Goal: Information Seeking & Learning: Learn about a topic

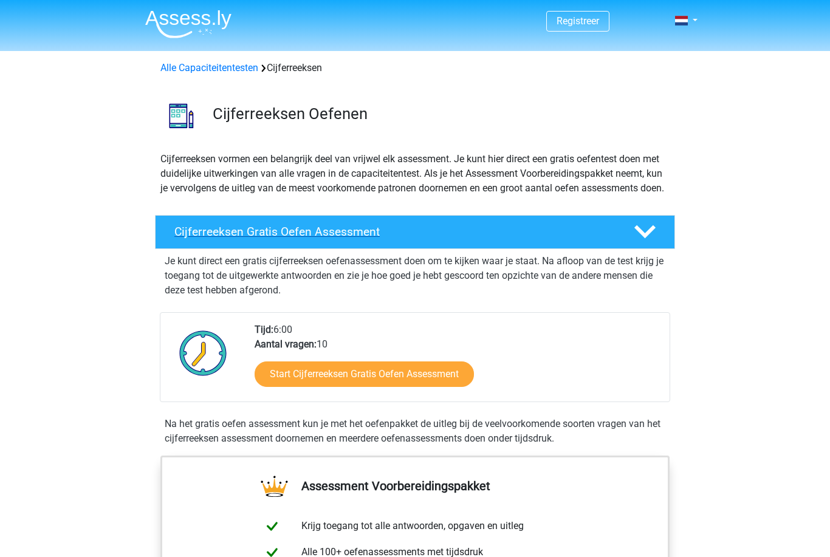
click at [513, 239] on h4 "Cijferreeksen Gratis Oefen Assessment" at bounding box center [394, 232] width 440 height 14
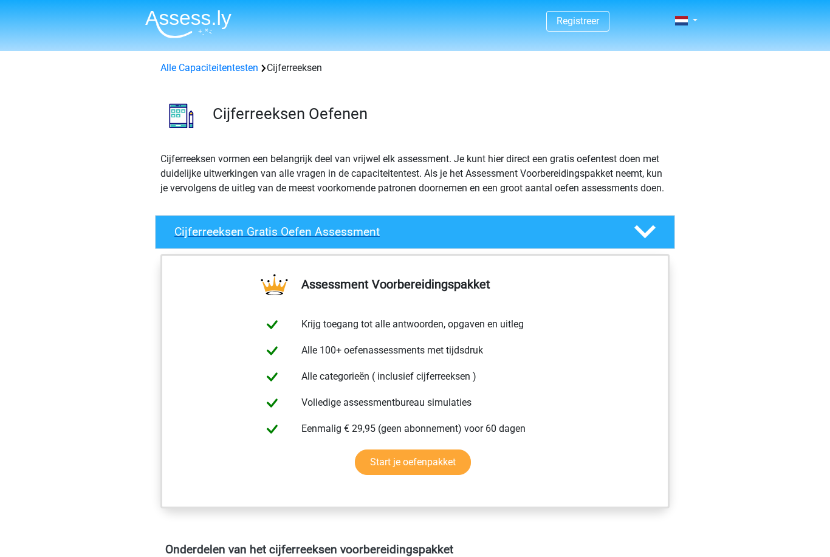
click at [645, 239] on polygon at bounding box center [644, 231] width 21 height 13
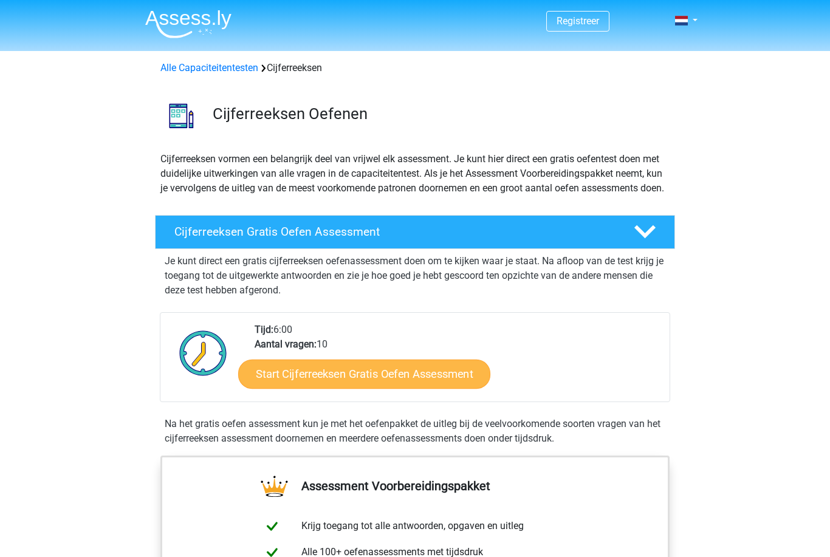
click at [443, 388] on link "Start Cijferreeksen Gratis Oefen Assessment" at bounding box center [364, 373] width 252 height 29
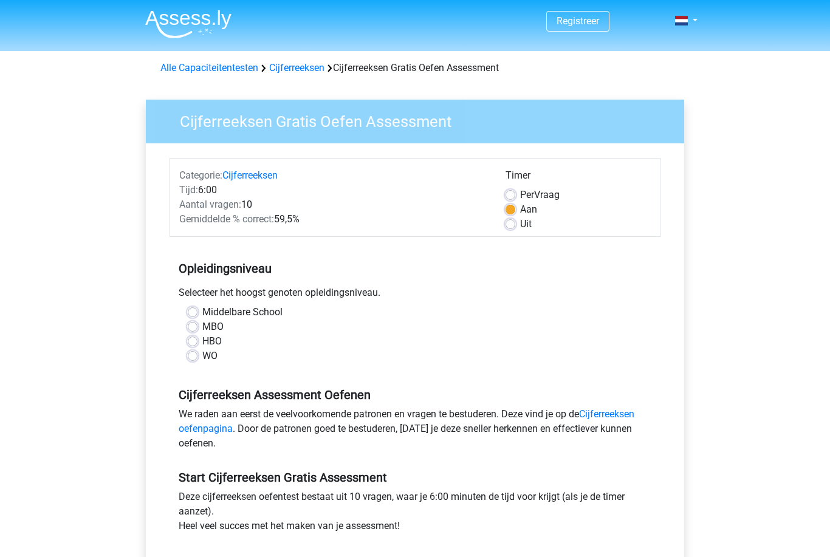
click at [202, 308] on label "Middelbare School" at bounding box center [242, 312] width 80 height 15
click at [196, 308] on input "Middelbare School" at bounding box center [193, 311] width 10 height 12
radio input "true"
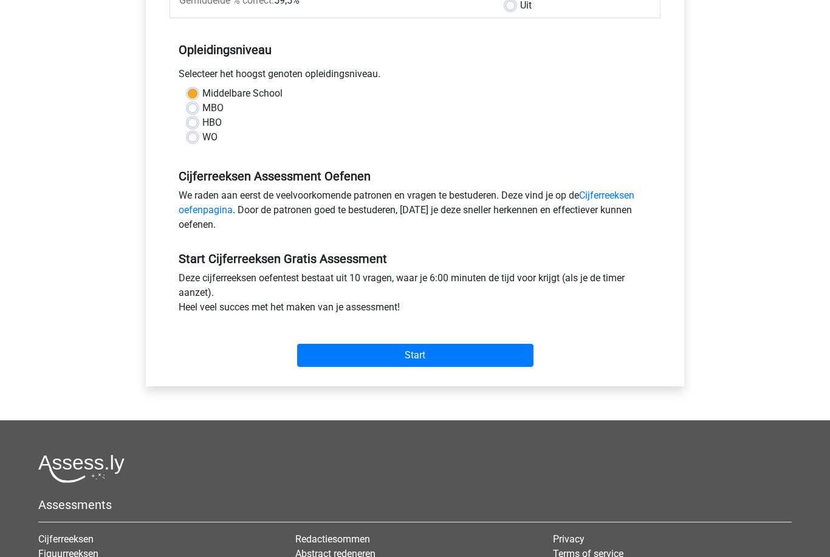
scroll to position [230, 0]
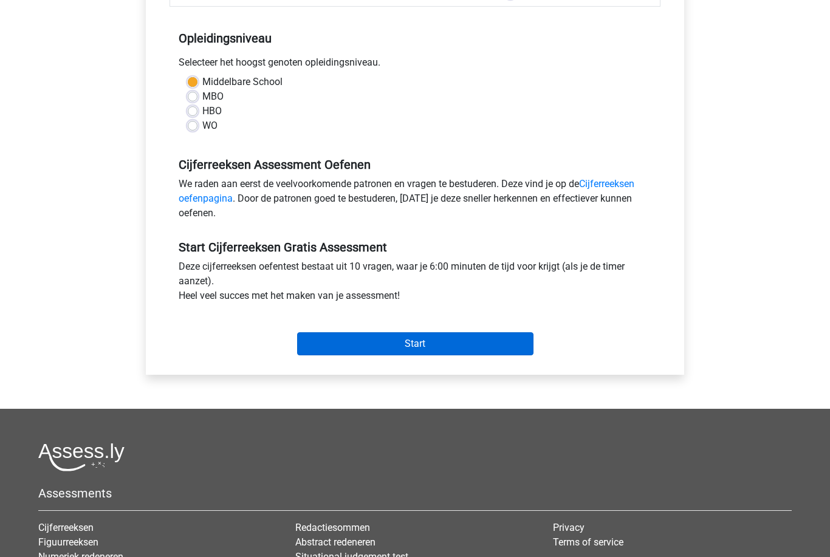
click at [467, 356] on input "Start" at bounding box center [415, 344] width 236 height 23
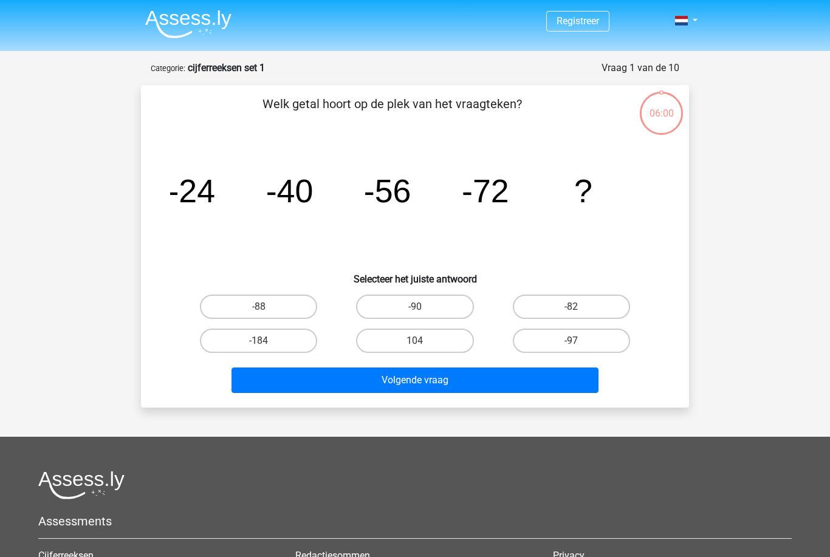
scroll to position [2, 0]
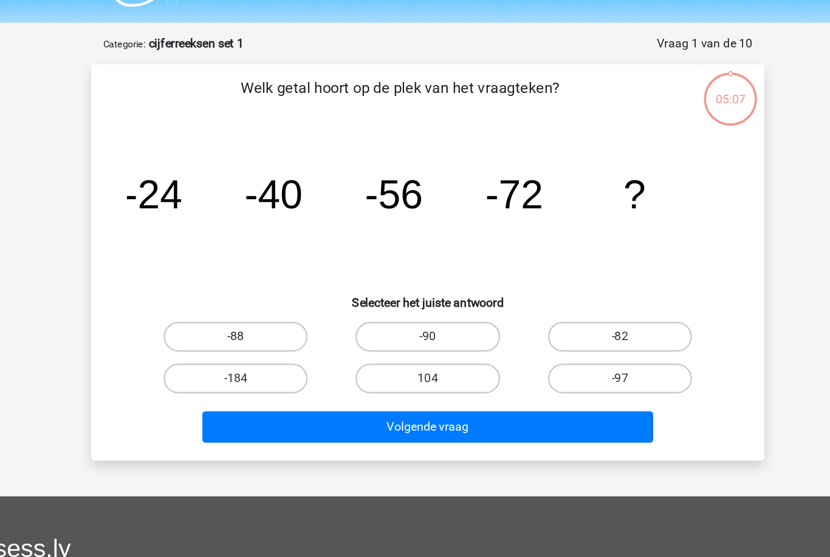
click at [200, 293] on label "-88" at bounding box center [258, 305] width 117 height 24
click at [259, 305] on input "-88" at bounding box center [263, 309] width 8 height 8
radio input "true"
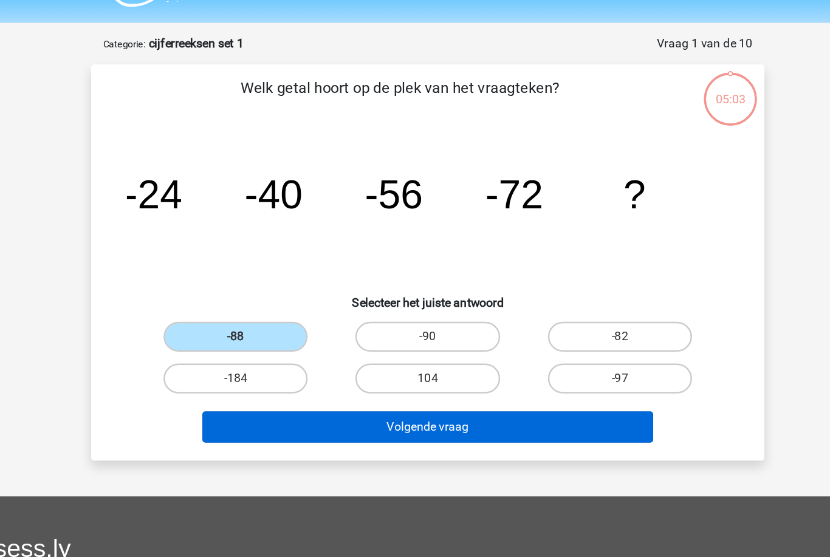
click at [496, 366] on button "Volgende vraag" at bounding box center [416, 379] width 368 height 26
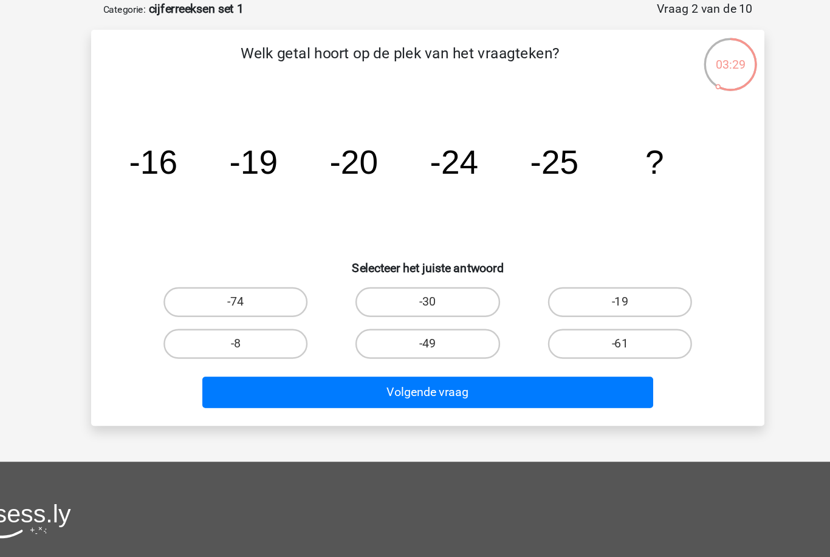
click at [366, 227] on div "Welk getal hoort op de plek van het vraagteken? image/svg+xml -16 -19 -20 -24 -…" at bounding box center [415, 244] width 538 height 303
click at [387, 293] on label "-30" at bounding box center [414, 305] width 117 height 24
click at [415, 305] on input "-30" at bounding box center [419, 309] width 8 height 8
radio input "true"
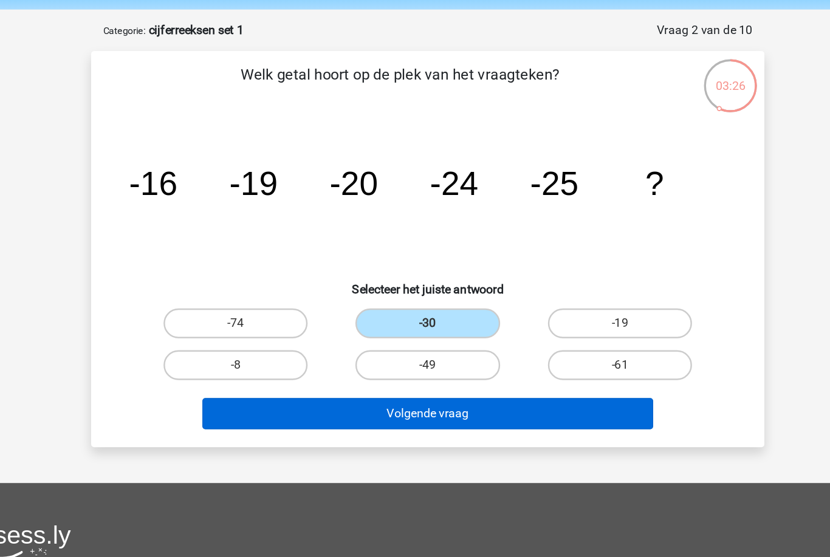
click at [435, 366] on button "Volgende vraag" at bounding box center [416, 379] width 368 height 26
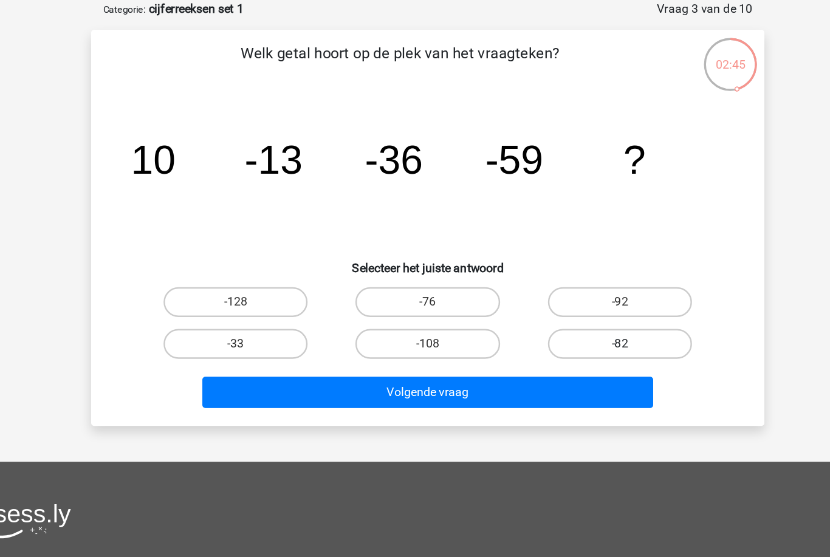
click at [533, 327] on label "-82" at bounding box center [571, 339] width 117 height 24
click at [571, 339] on input "-82" at bounding box center [575, 343] width 8 height 8
radio input "true"
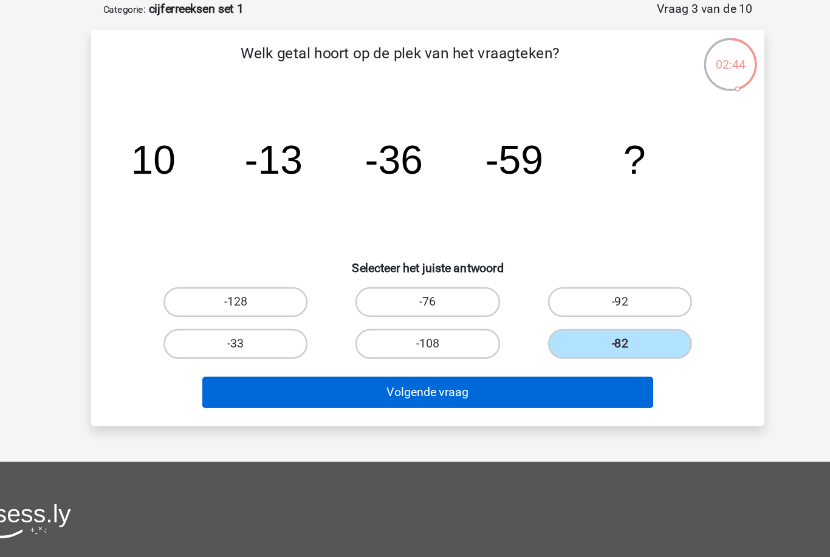
click at [459, 366] on button "Volgende vraag" at bounding box center [416, 379] width 368 height 26
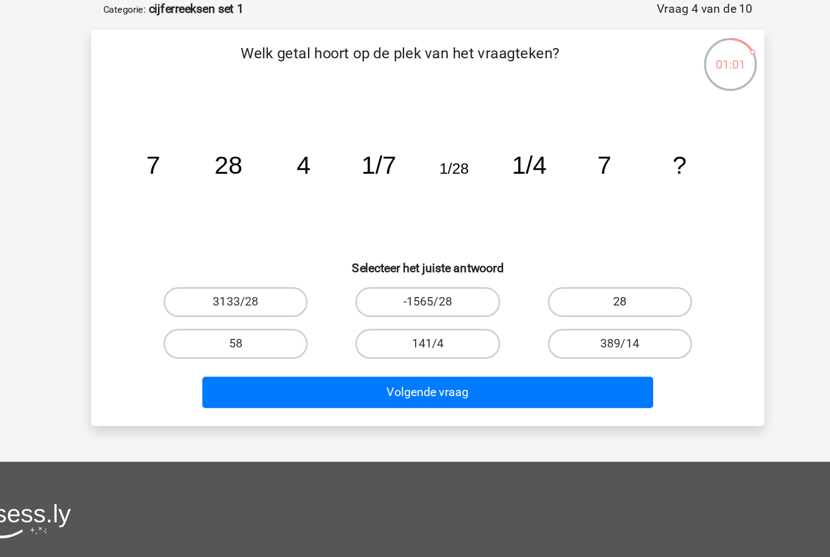
click at [526, 293] on label "28" at bounding box center [571, 305] width 117 height 24
click at [571, 305] on input "28" at bounding box center [575, 309] width 8 height 8
radio input "true"
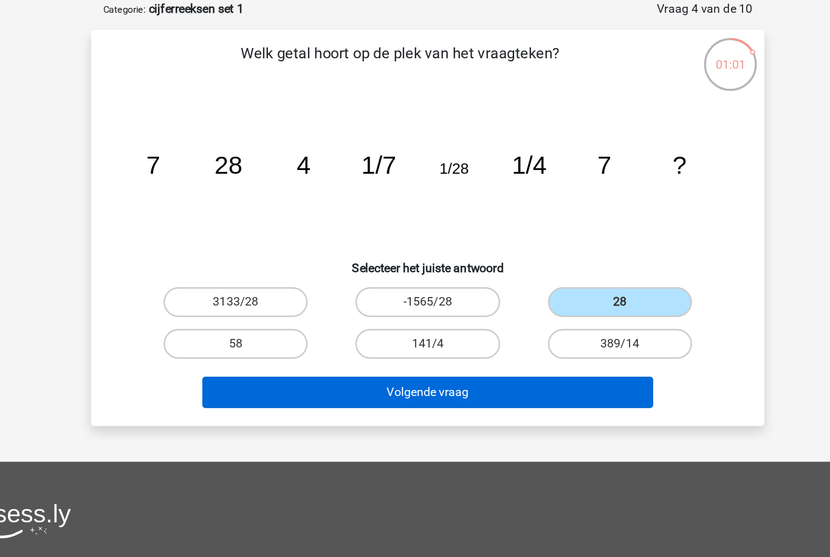
click at [467, 366] on button "Volgende vraag" at bounding box center [416, 379] width 368 height 26
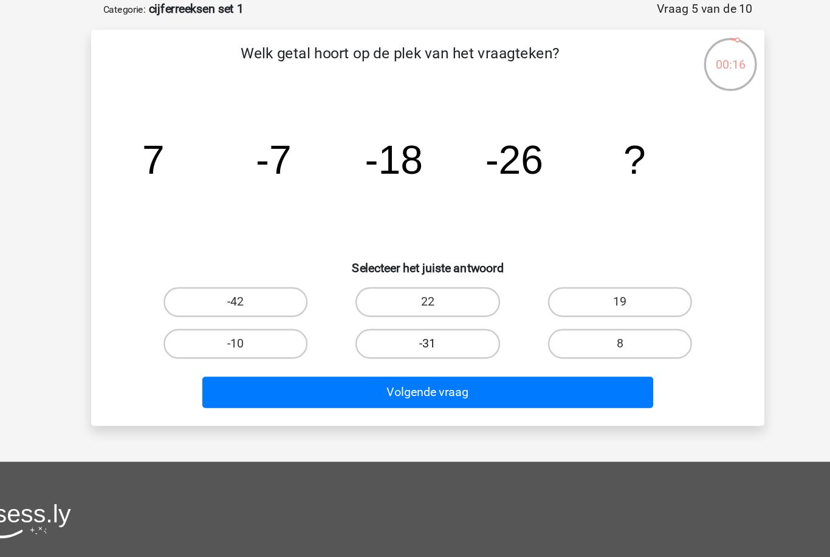
click at [369, 327] on label "-31" at bounding box center [414, 339] width 117 height 24
click at [415, 339] on input "-31" at bounding box center [419, 343] width 8 height 8
radio input "true"
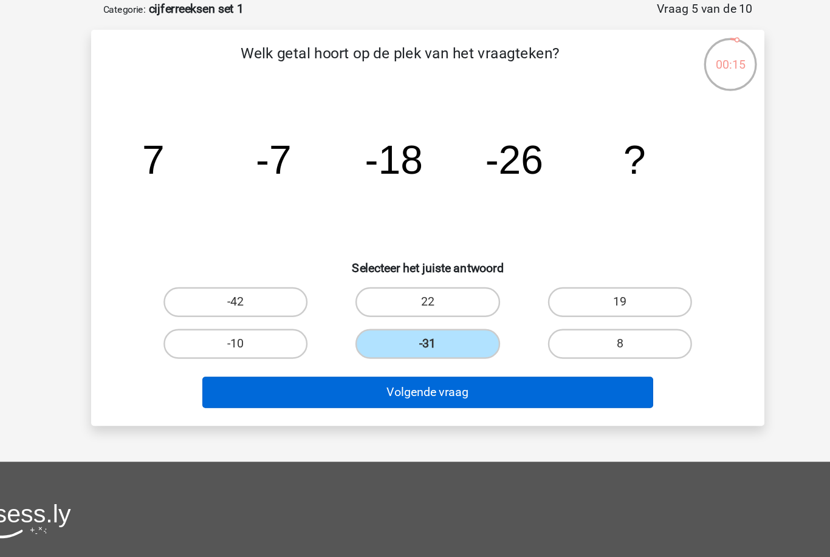
click at [349, 366] on button "Volgende vraag" at bounding box center [416, 379] width 368 height 26
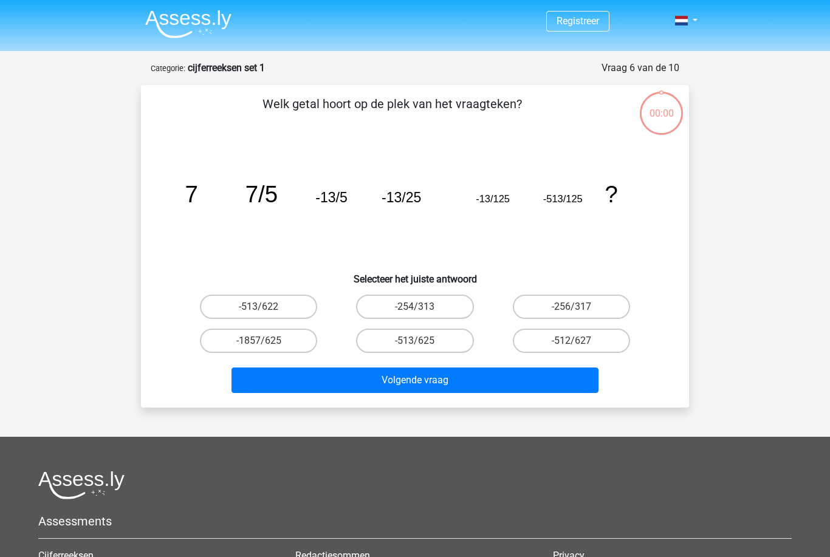
scroll to position [61, 67]
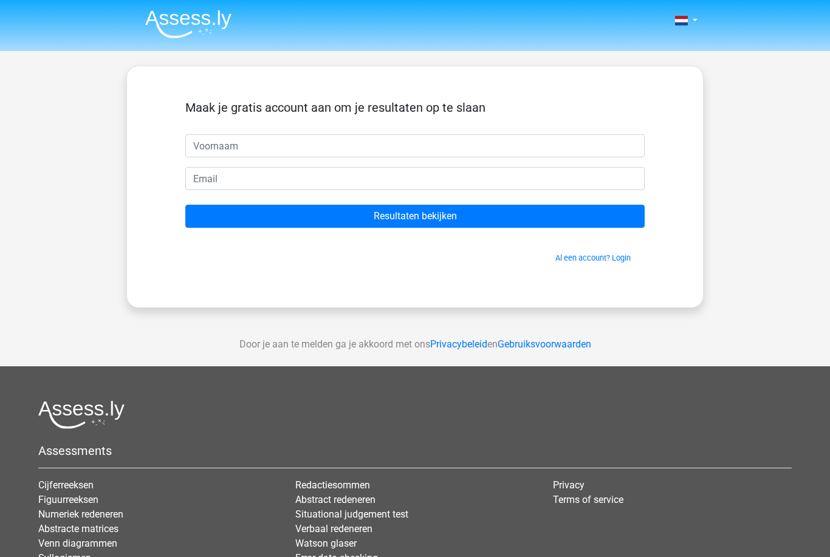
scroll to position [61, 67]
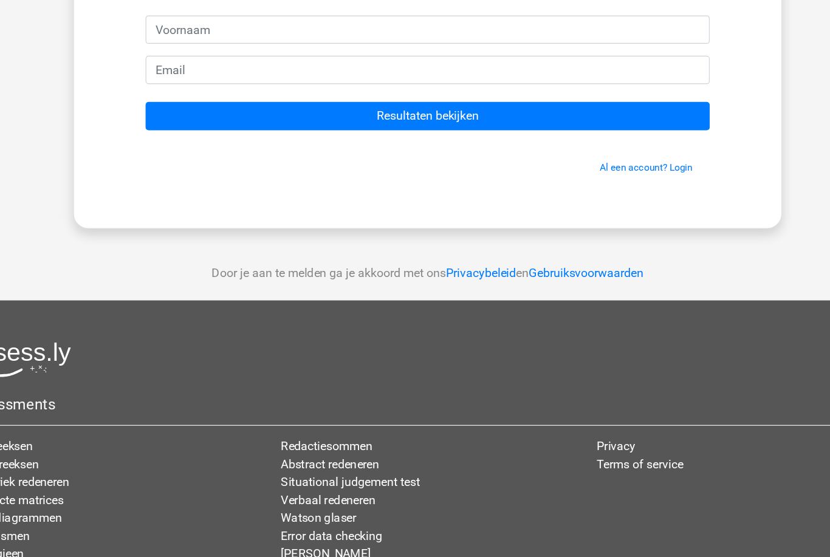
click at [4, 211] on div "Nederlands English" at bounding box center [415, 282] width 830 height 687
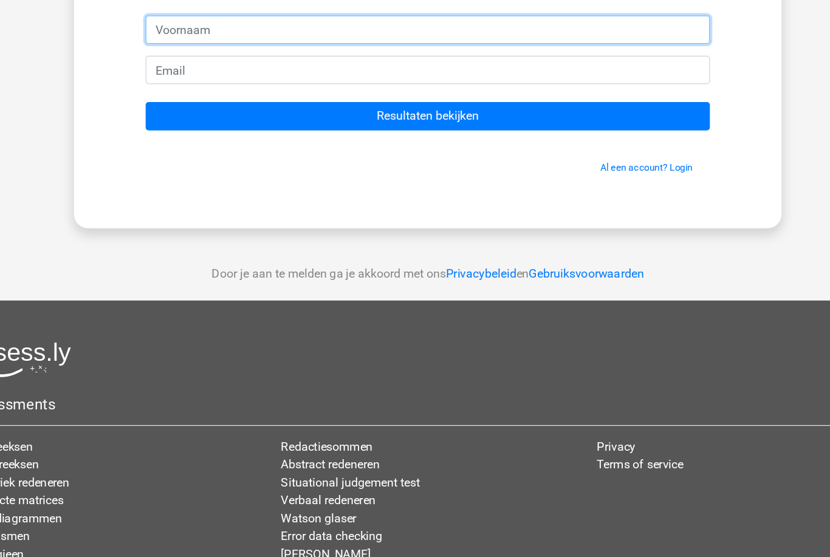
click at [185, 74] on input "text" at bounding box center [414, 85] width 459 height 23
click at [185, 80] on input "text" at bounding box center [414, 85] width 459 height 23
click at [196, 91] on input "text" at bounding box center [414, 85] width 459 height 23
click at [208, 94] on input "text" at bounding box center [414, 85] width 459 height 23
type input "Bram"
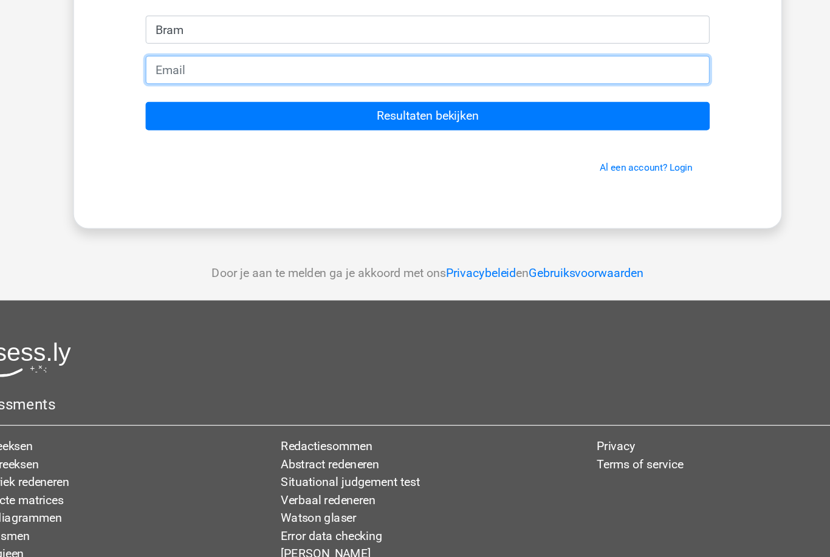
click at [185, 115] on input "email" at bounding box center [414, 117] width 459 height 23
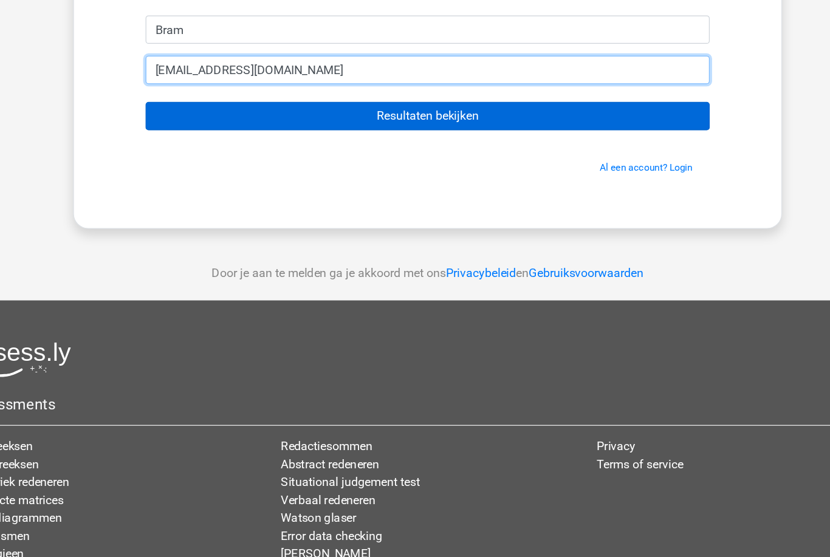
type input "[EMAIL_ADDRESS][DOMAIN_NAME]"
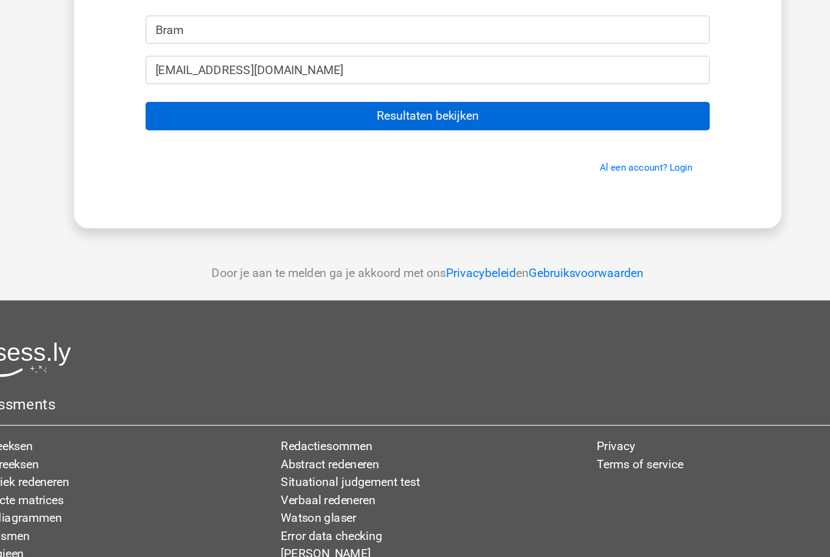
click at [307, 156] on input "Resultaten bekijken" at bounding box center [414, 155] width 459 height 23
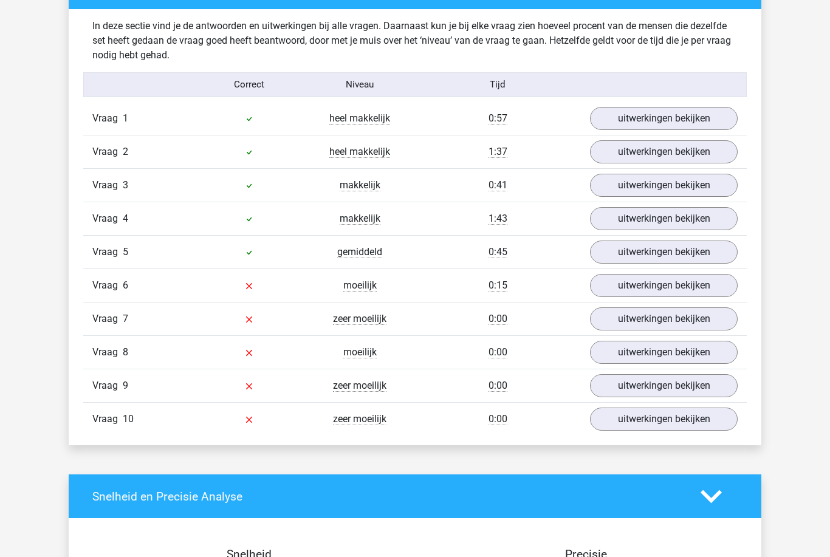
scroll to position [936, 0]
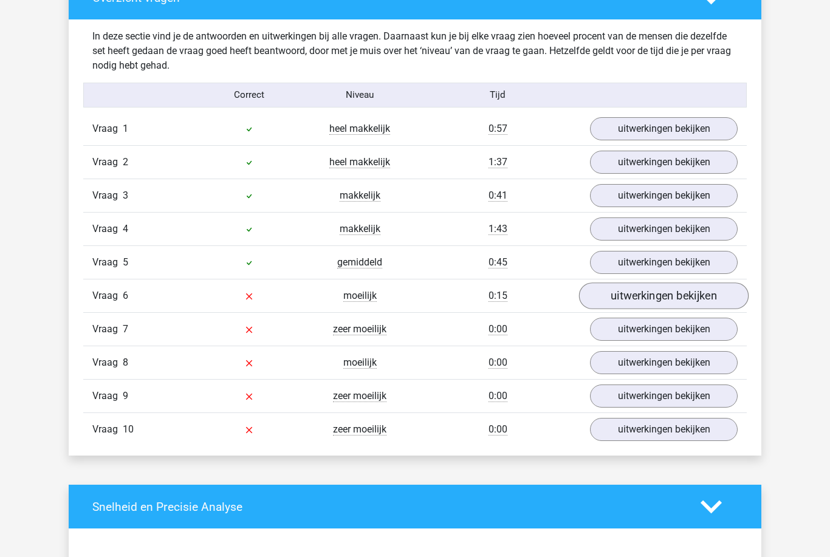
click at [636, 298] on link "uitwerkingen bekijken" at bounding box center [664, 296] width 170 height 27
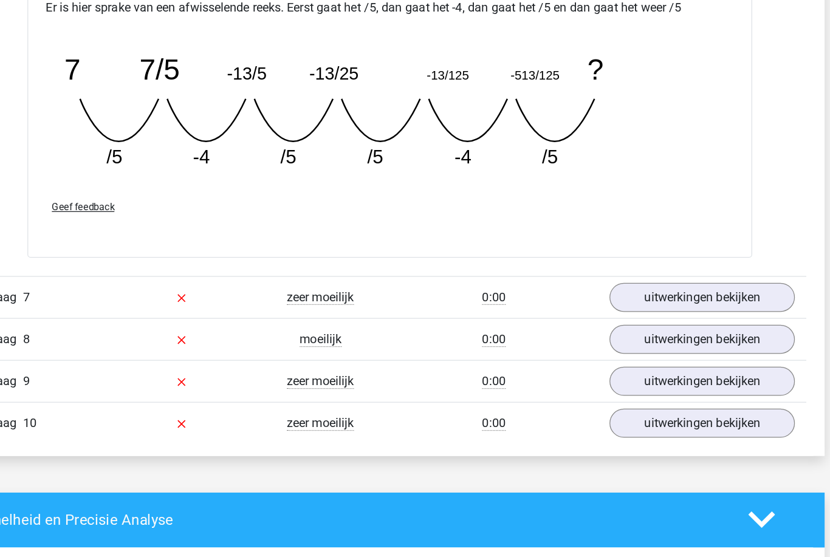
scroll to position [1483, 0]
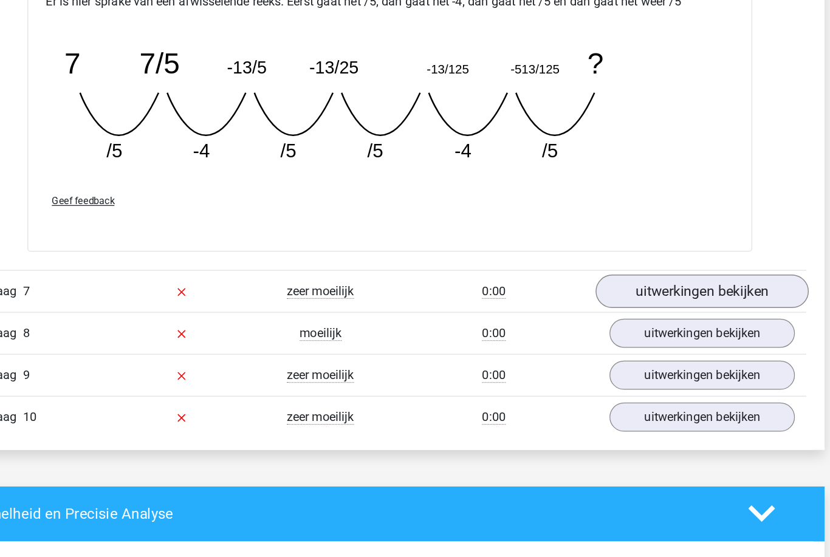
click at [579, 301] on link "uitwerkingen bekijken" at bounding box center [664, 314] width 170 height 27
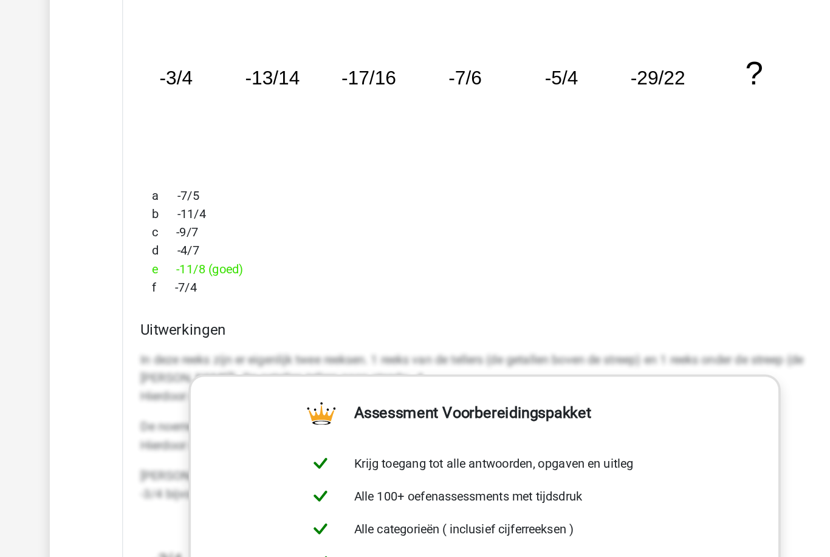
scroll to position [1822, 0]
